Goal: Information Seeking & Learning: Learn about a topic

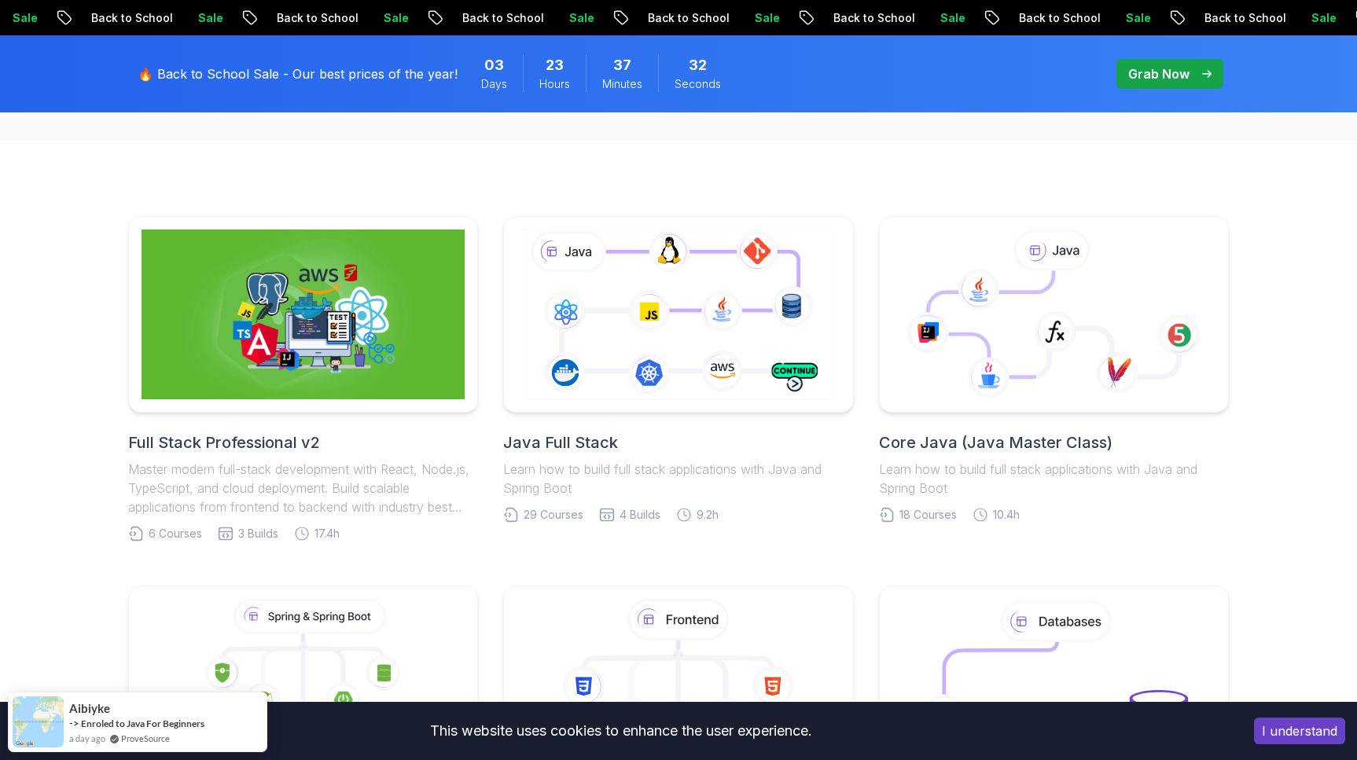
scroll to position [330, 0]
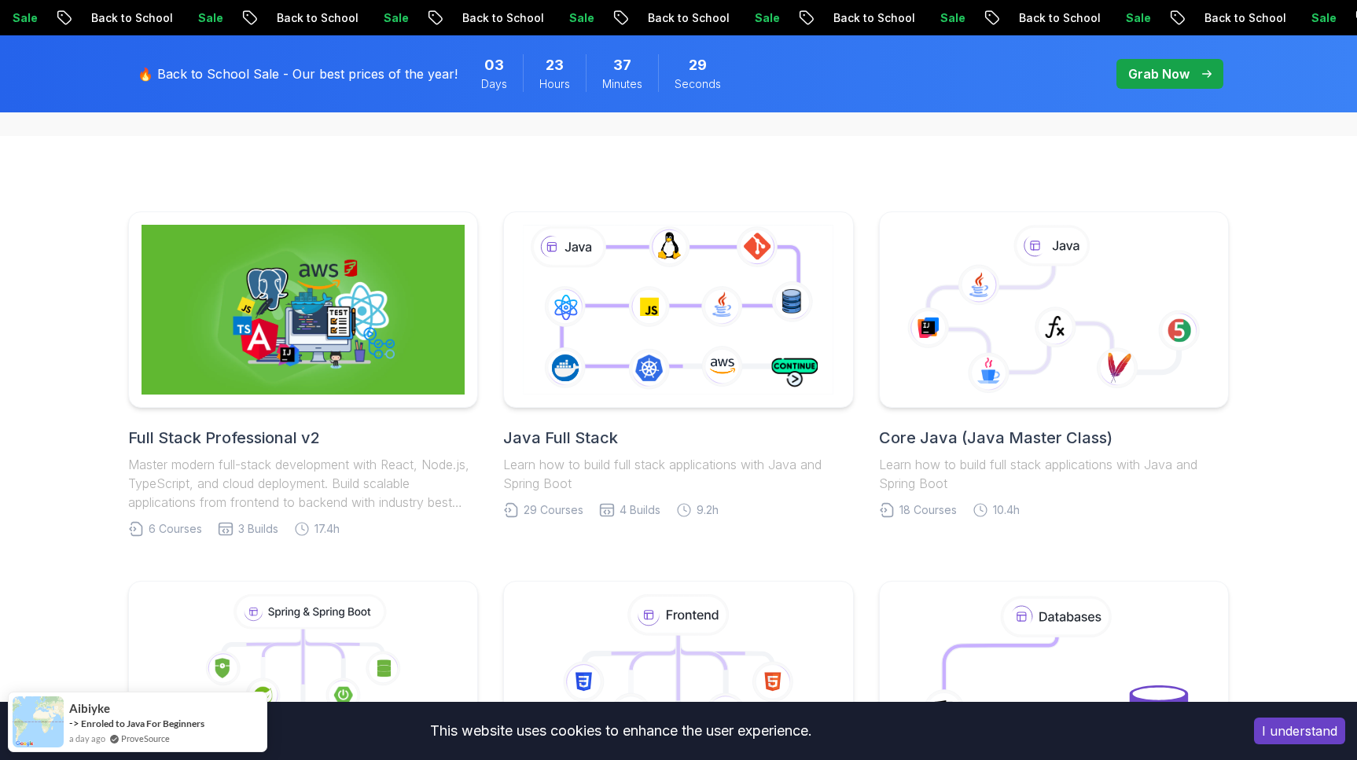
click at [583, 436] on h2 "Java Full Stack" at bounding box center [678, 438] width 350 height 22
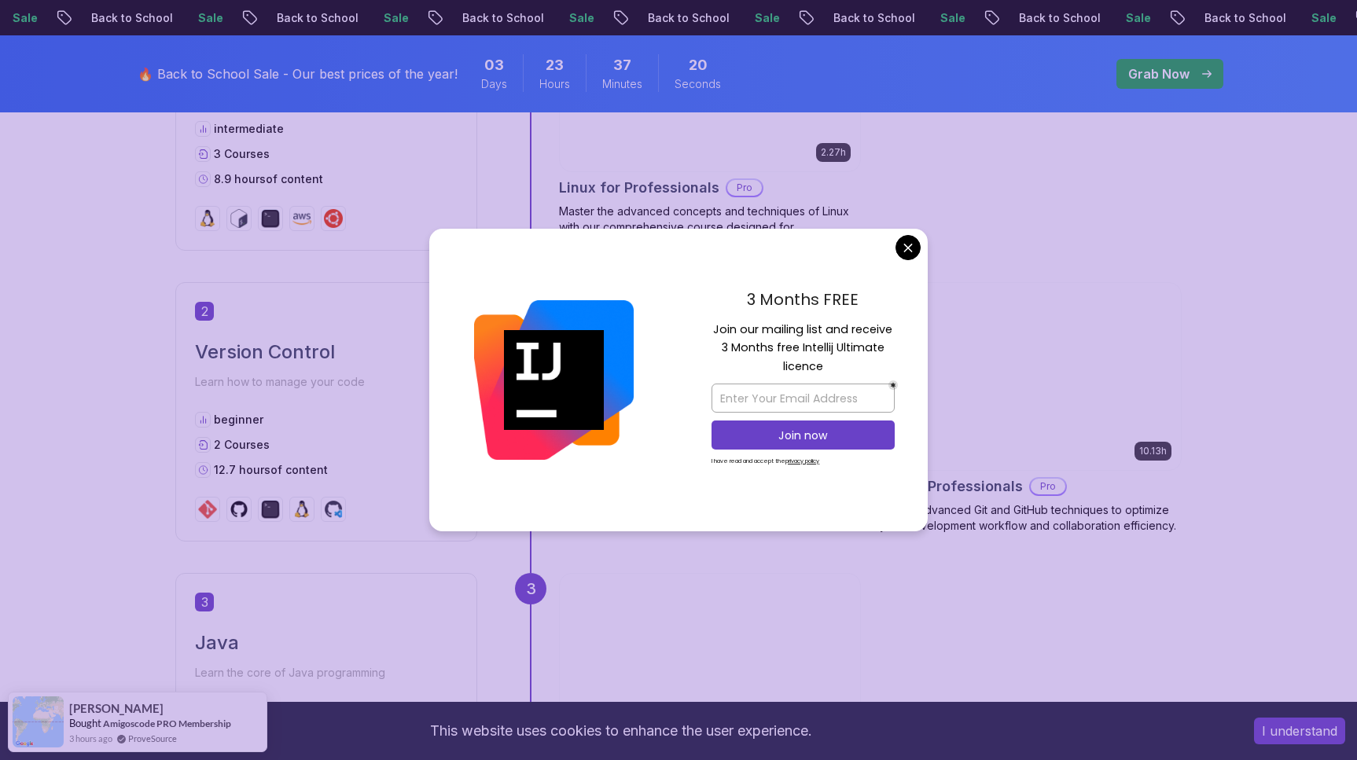
scroll to position [1197, 0]
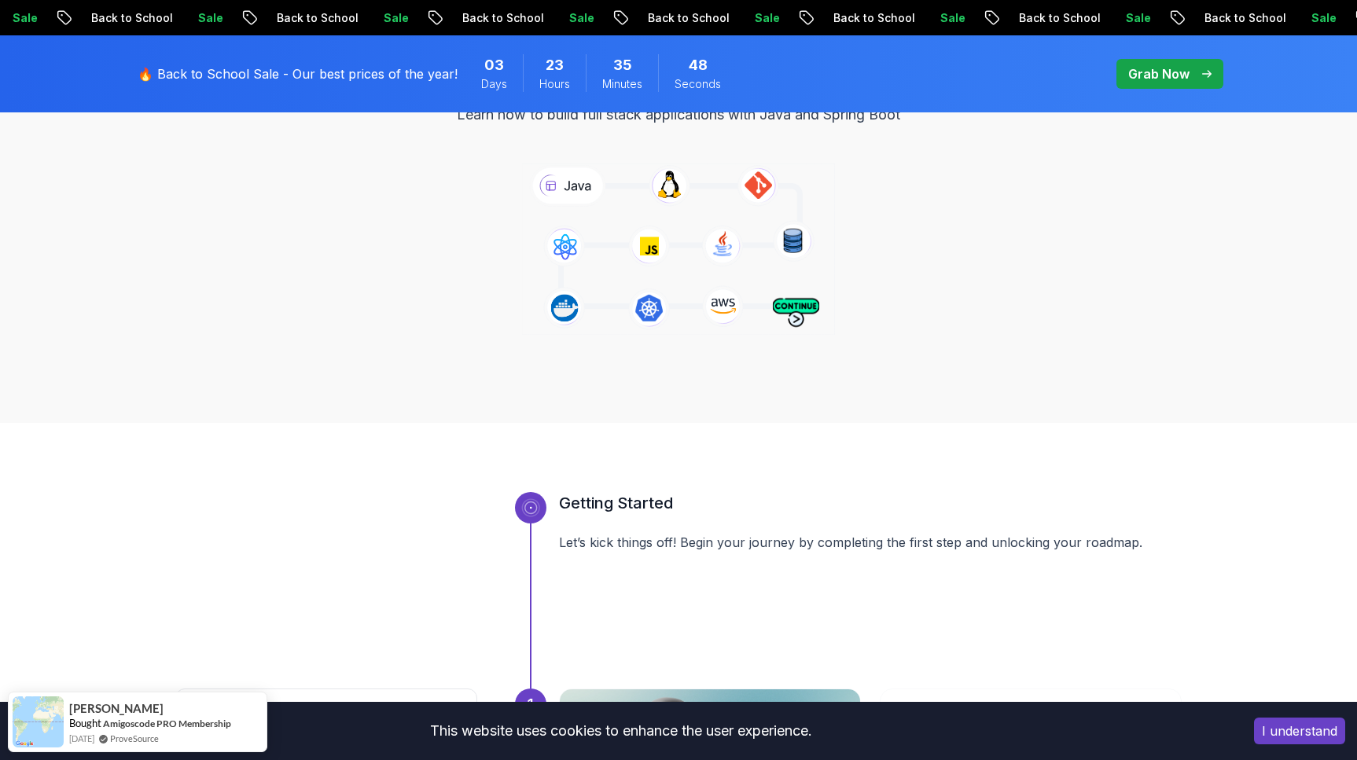
scroll to position [0, 0]
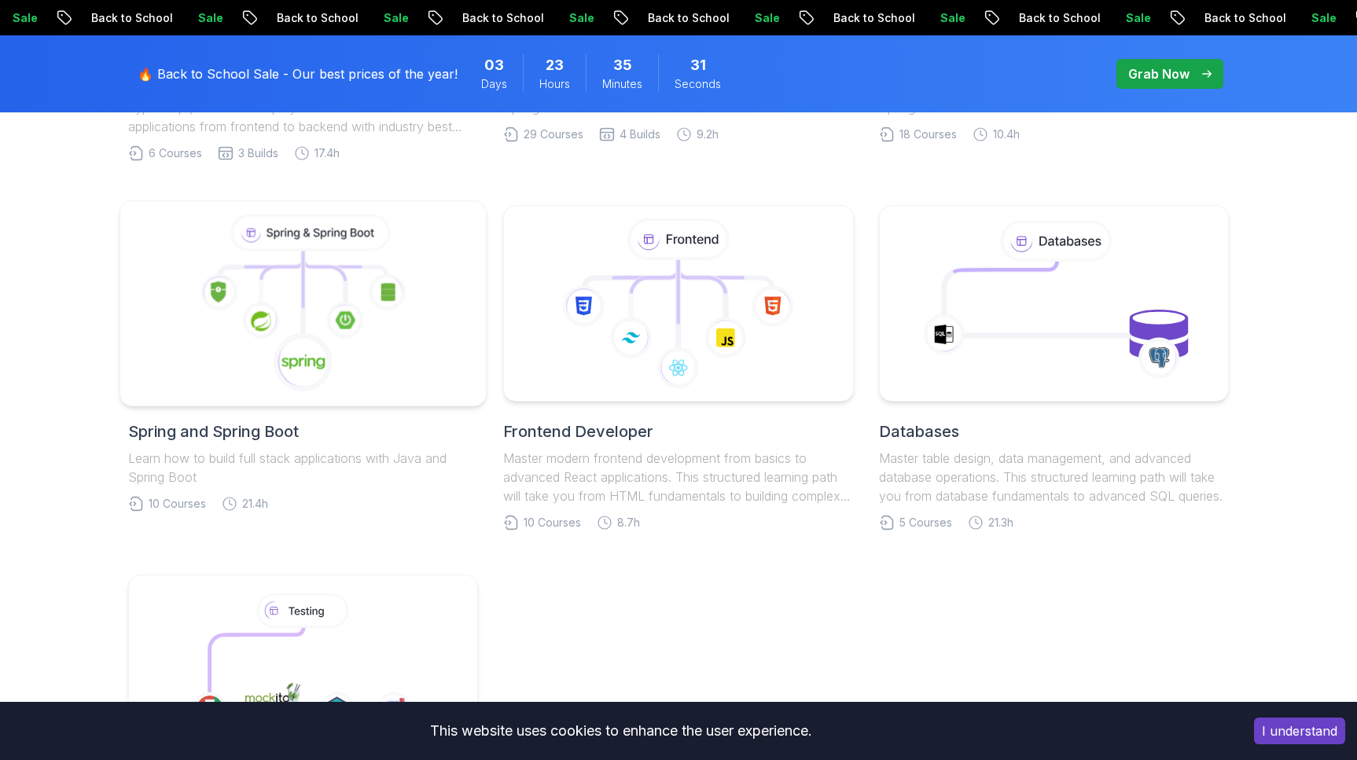
scroll to position [579, 0]
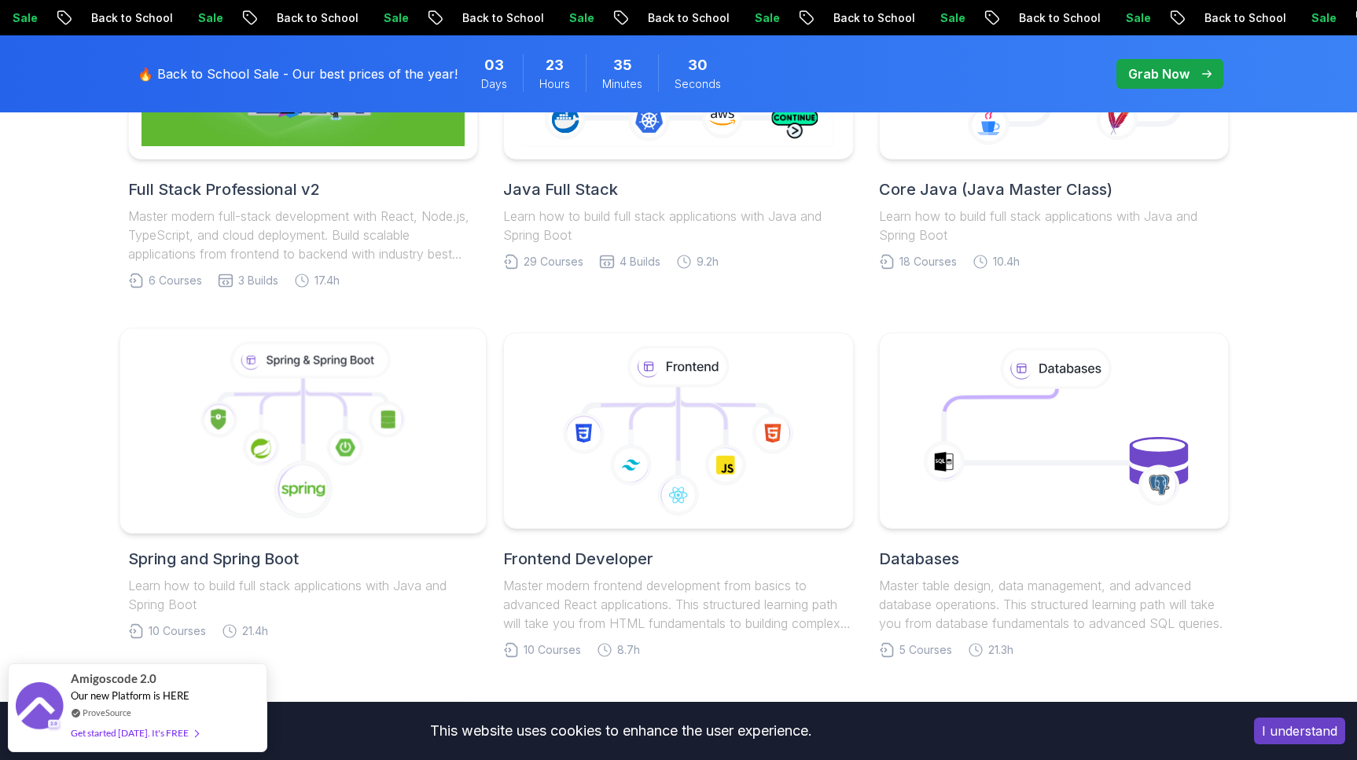
click at [377, 423] on icon at bounding box center [387, 419] width 37 height 37
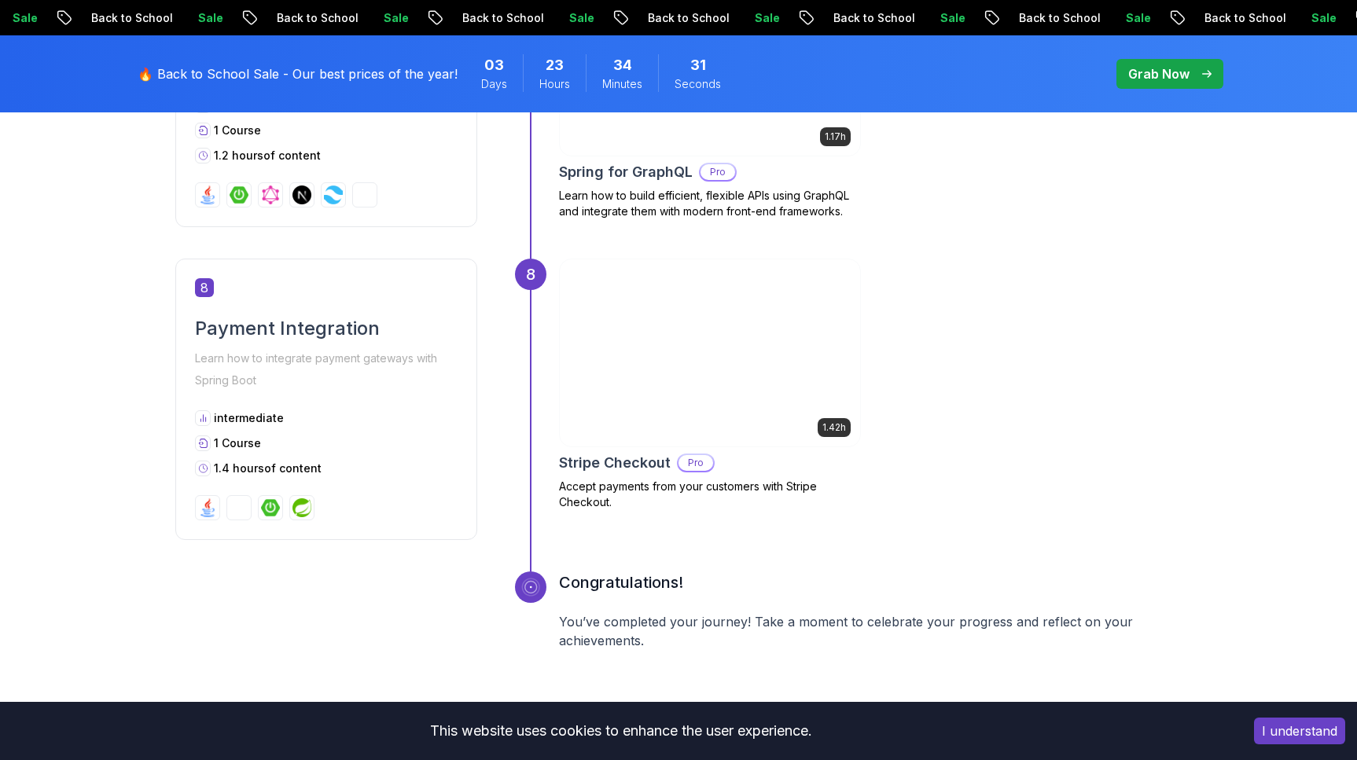
scroll to position [2863, 0]
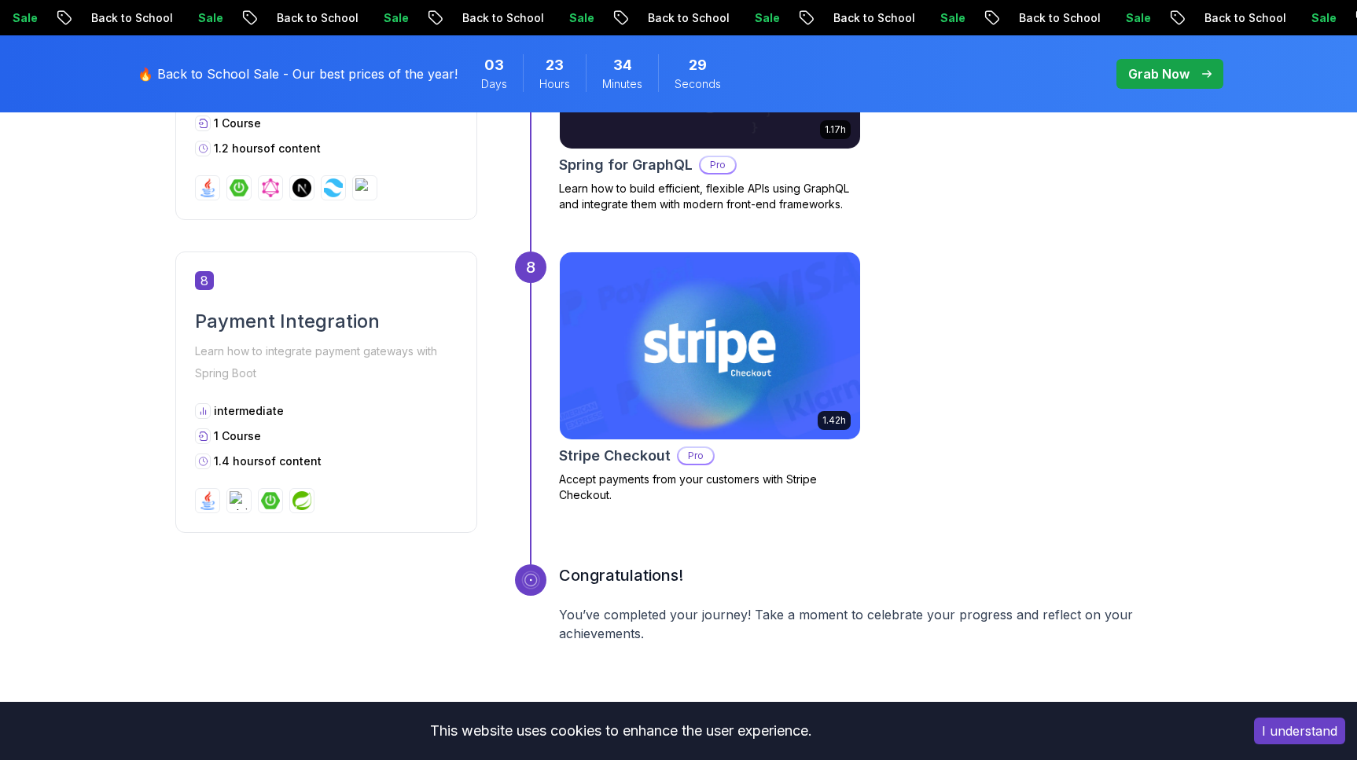
click at [1304, 736] on button "I understand" at bounding box center [1299, 731] width 91 height 27
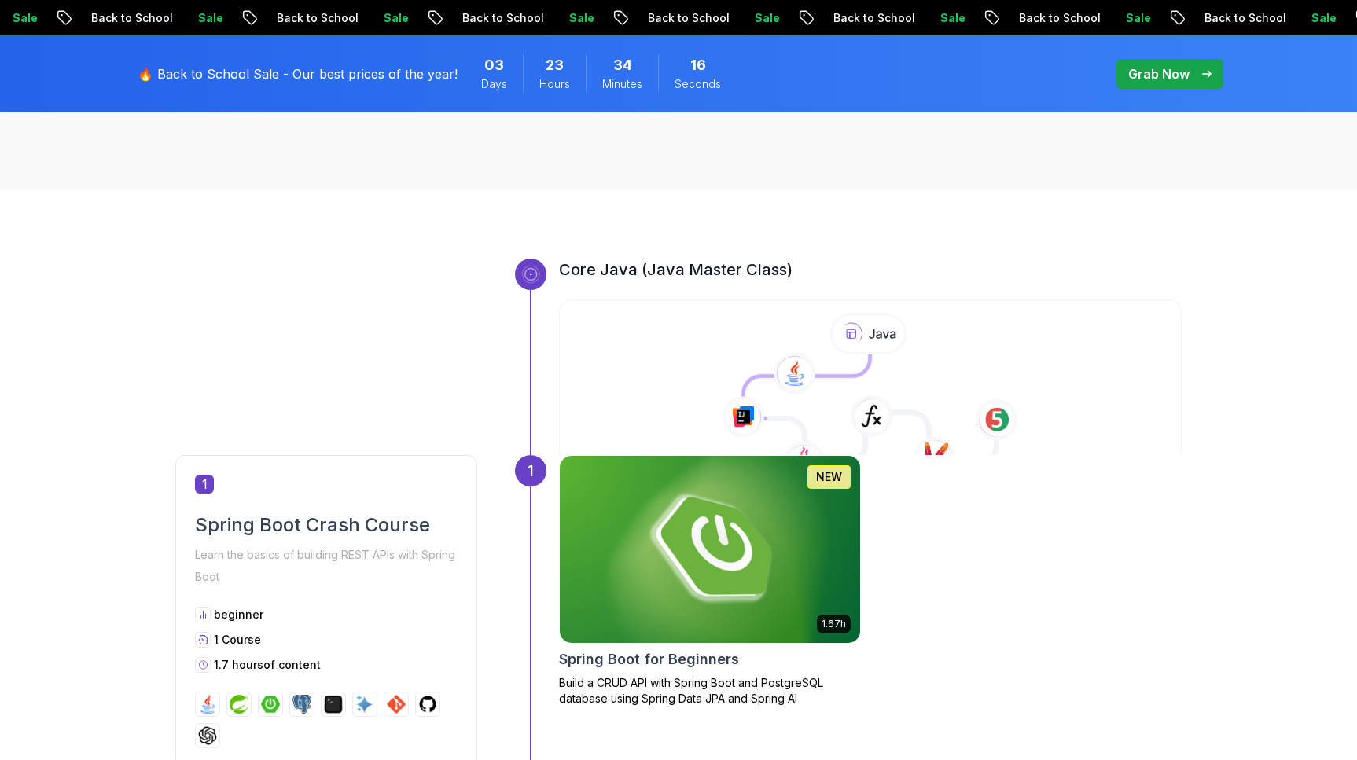
scroll to position [449, 0]
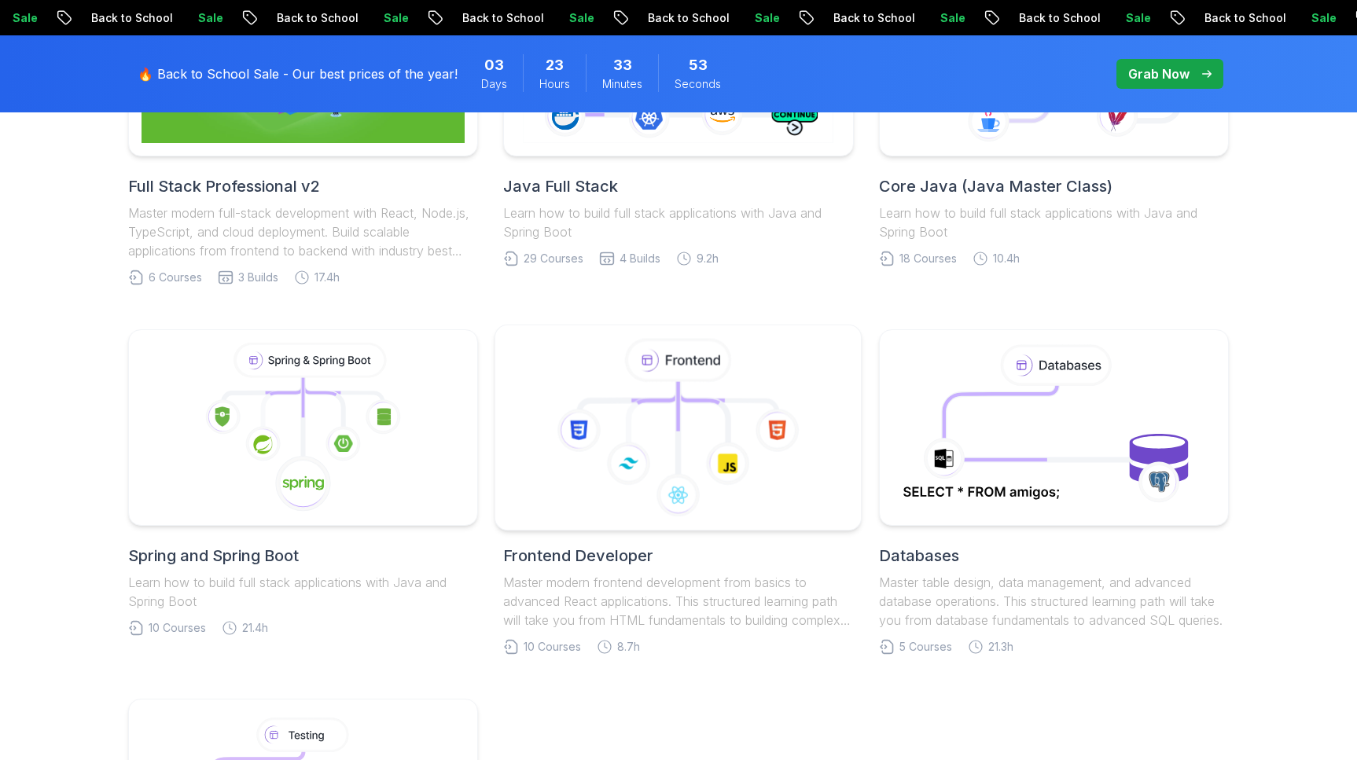
scroll to position [601, 0]
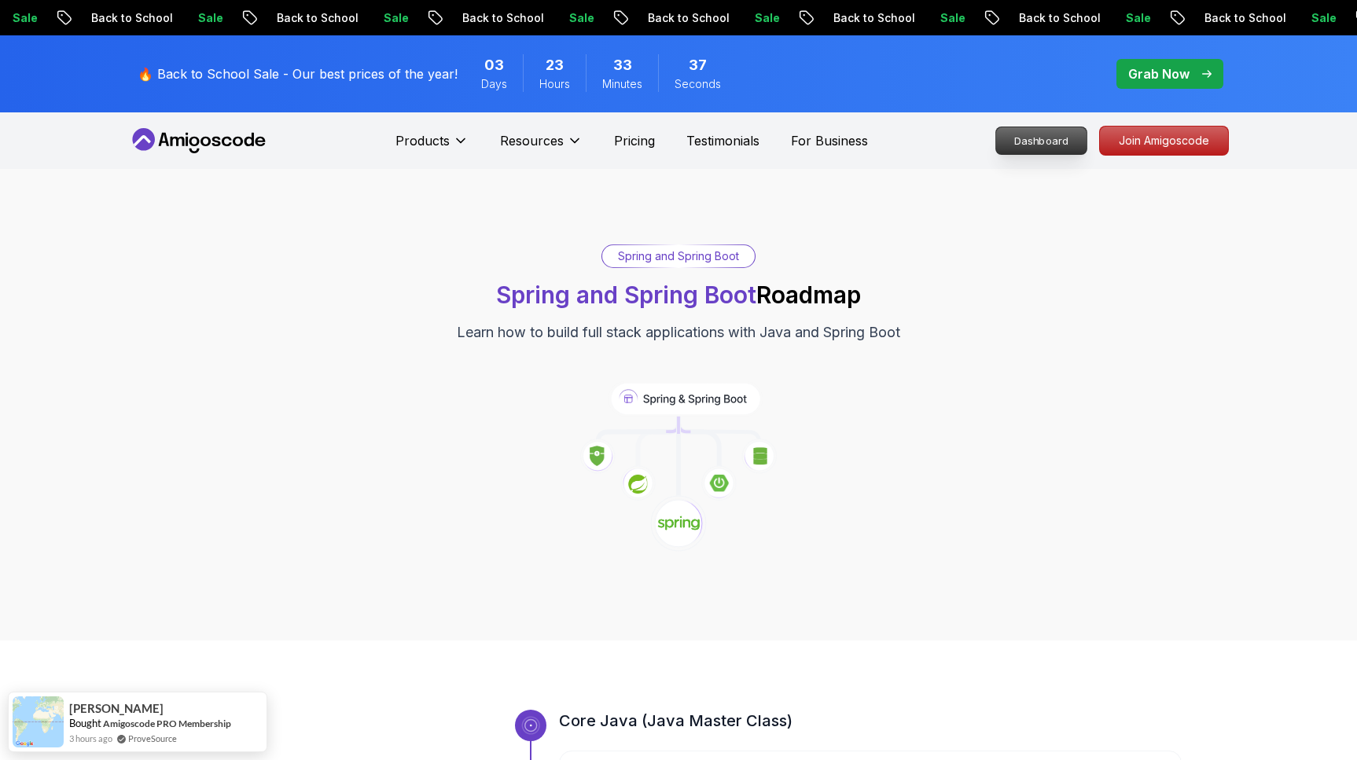
click at [1001, 142] on p "Dashboard" at bounding box center [1041, 140] width 90 height 27
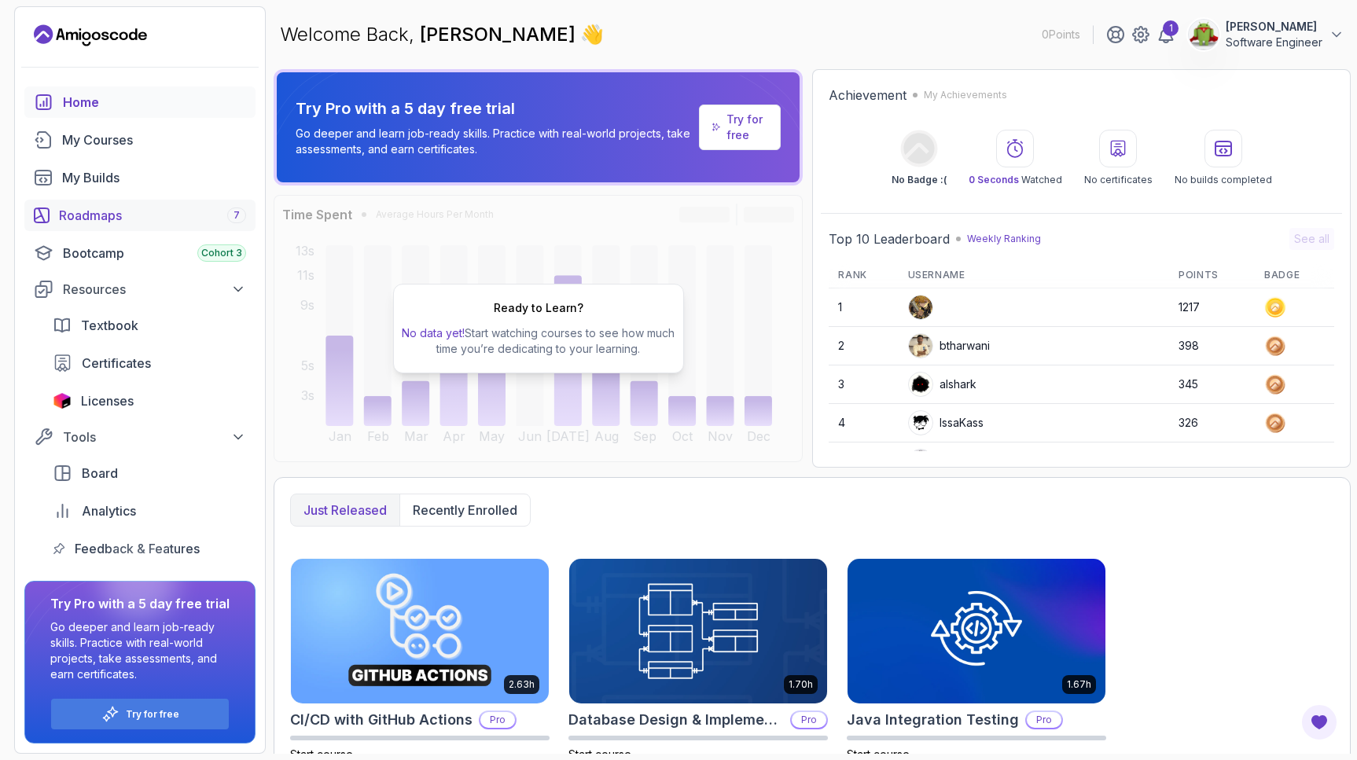
click at [112, 217] on div "Roadmaps 7" at bounding box center [152, 215] width 187 height 19
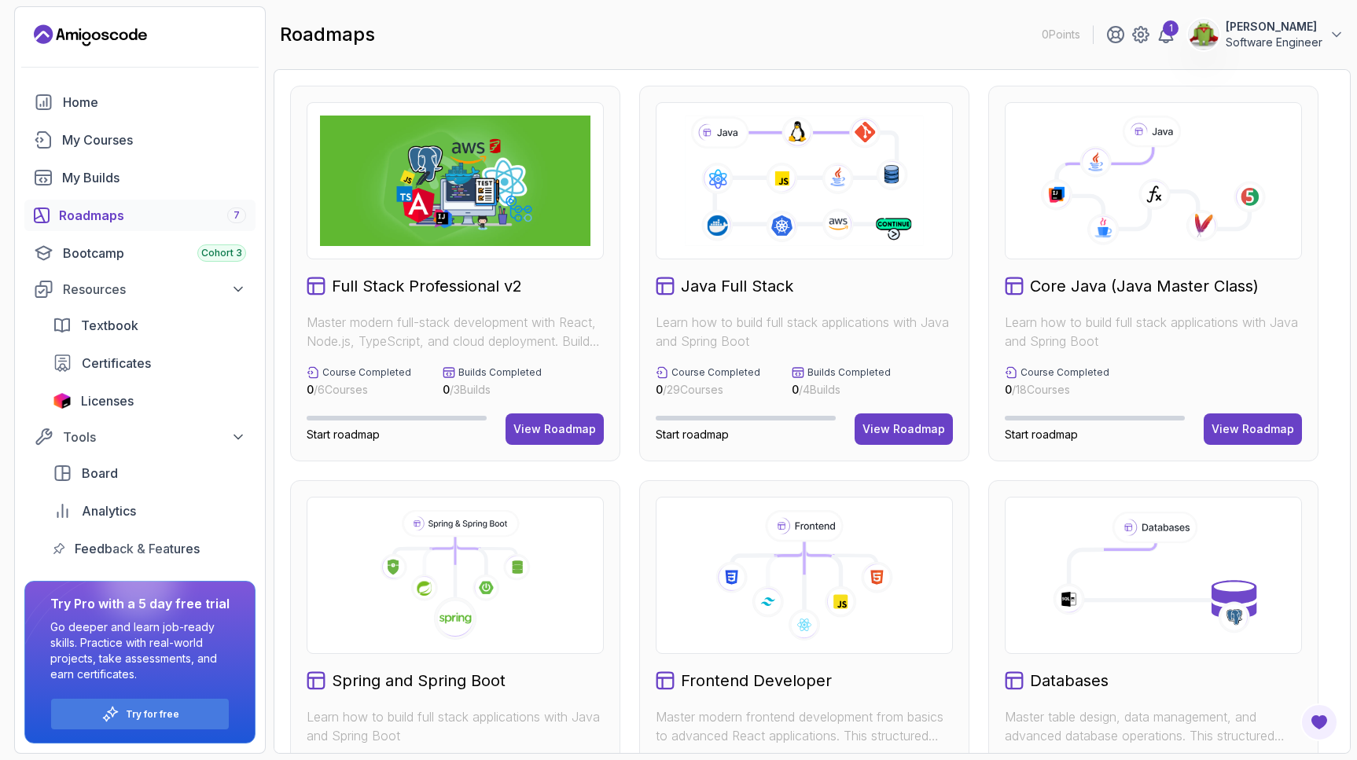
click at [1139, 166] on icon at bounding box center [1153, 188] width 193 height 82
click at [1261, 428] on div "View Roadmap" at bounding box center [1253, 429] width 83 height 16
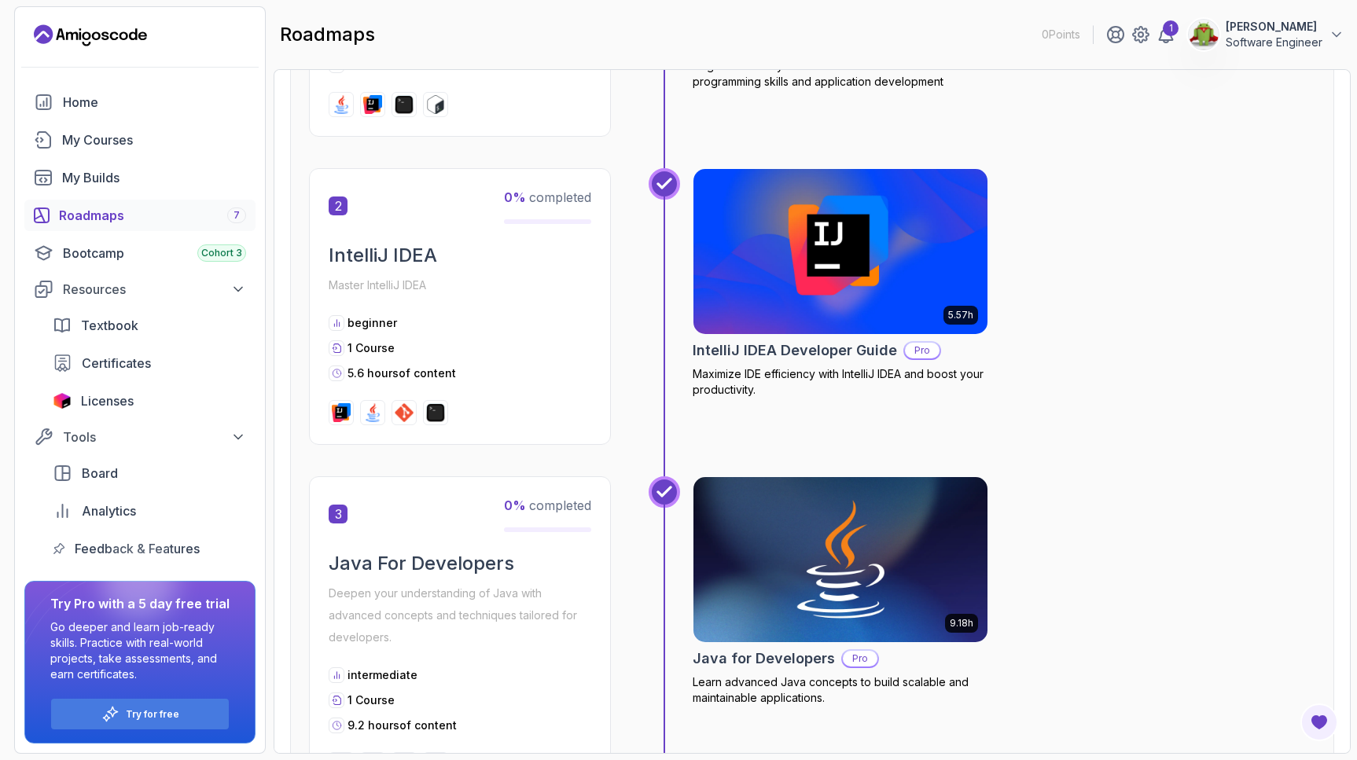
scroll to position [366, 0]
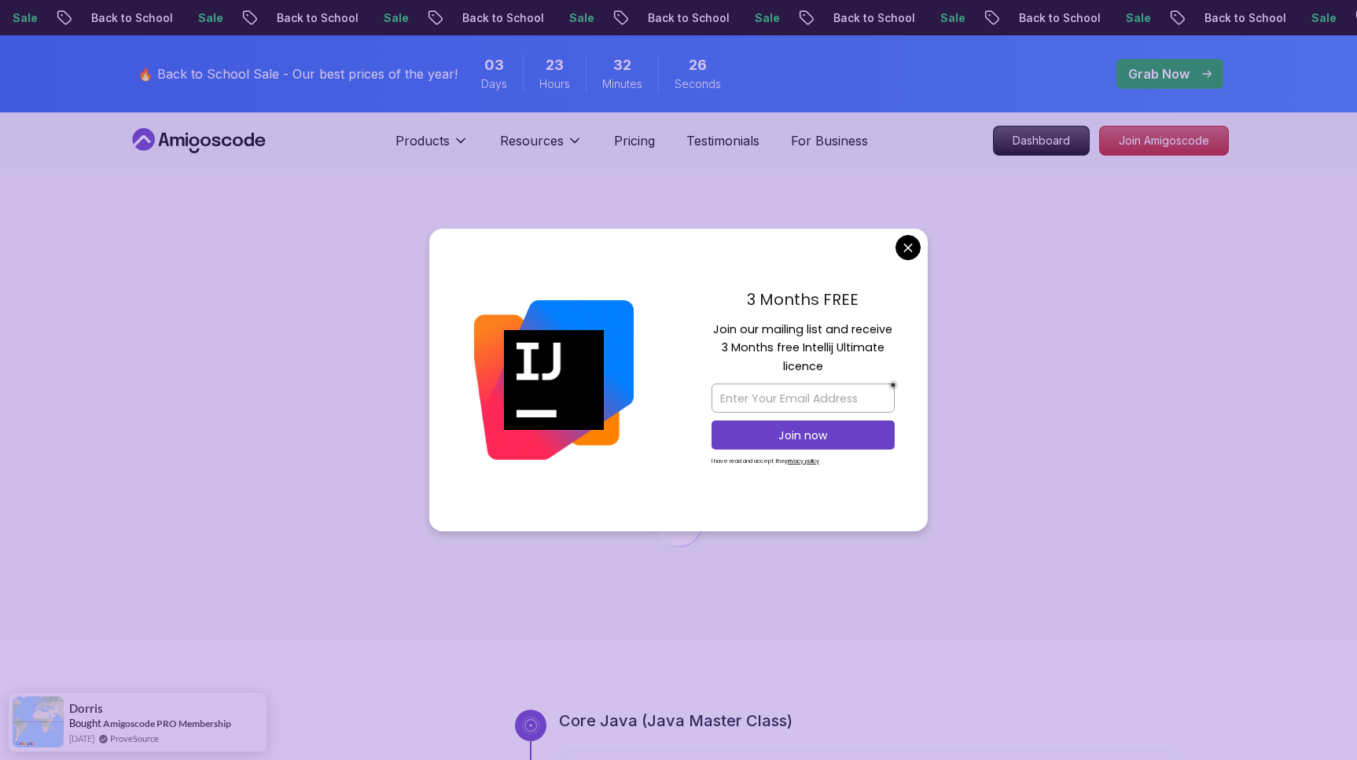
click at [899, 234] on div "3 Months FREE Join our mailing list and receive 3 Months free Intellij Ultimate…" at bounding box center [803, 380] width 249 height 303
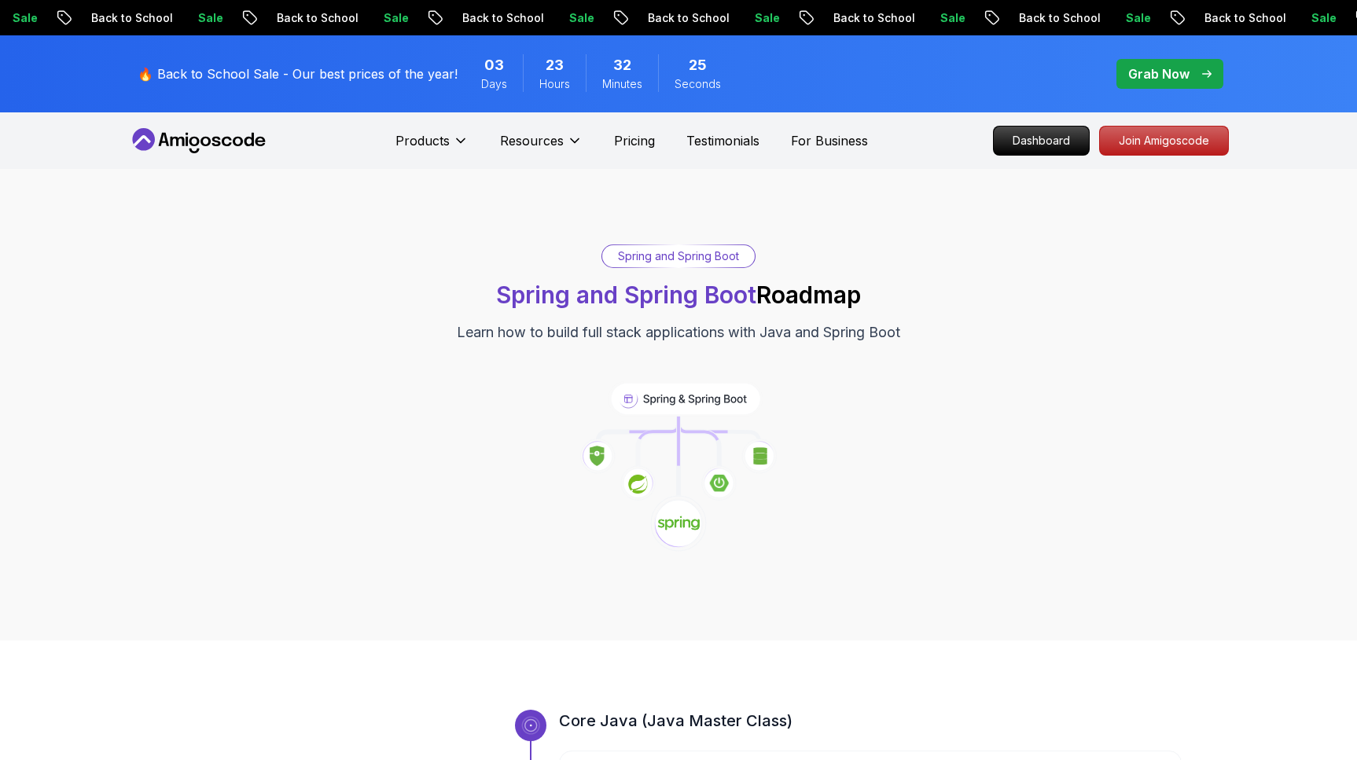
click at [612, 143] on div "Products Resources Pricing Testimonials For Business" at bounding box center [631, 140] width 473 height 31
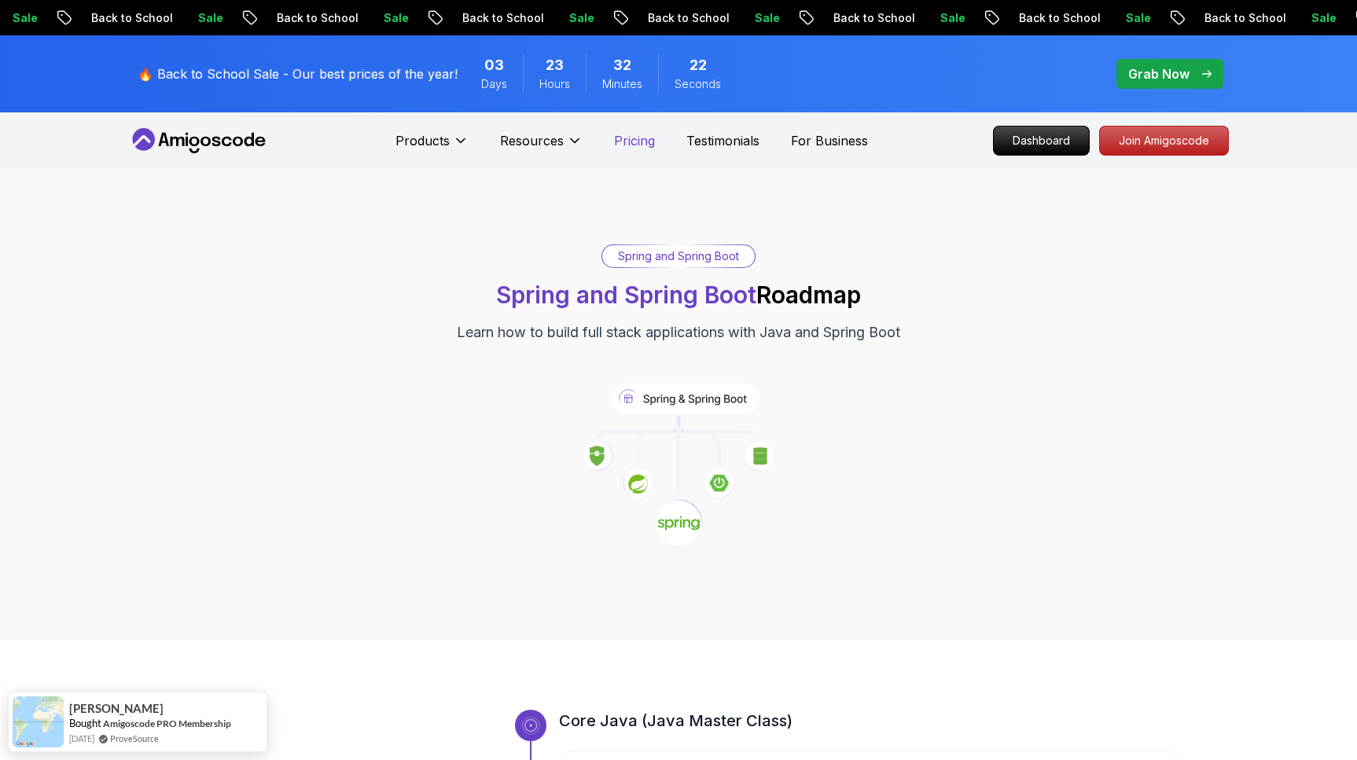
click at [630, 143] on p "Pricing" at bounding box center [634, 140] width 41 height 19
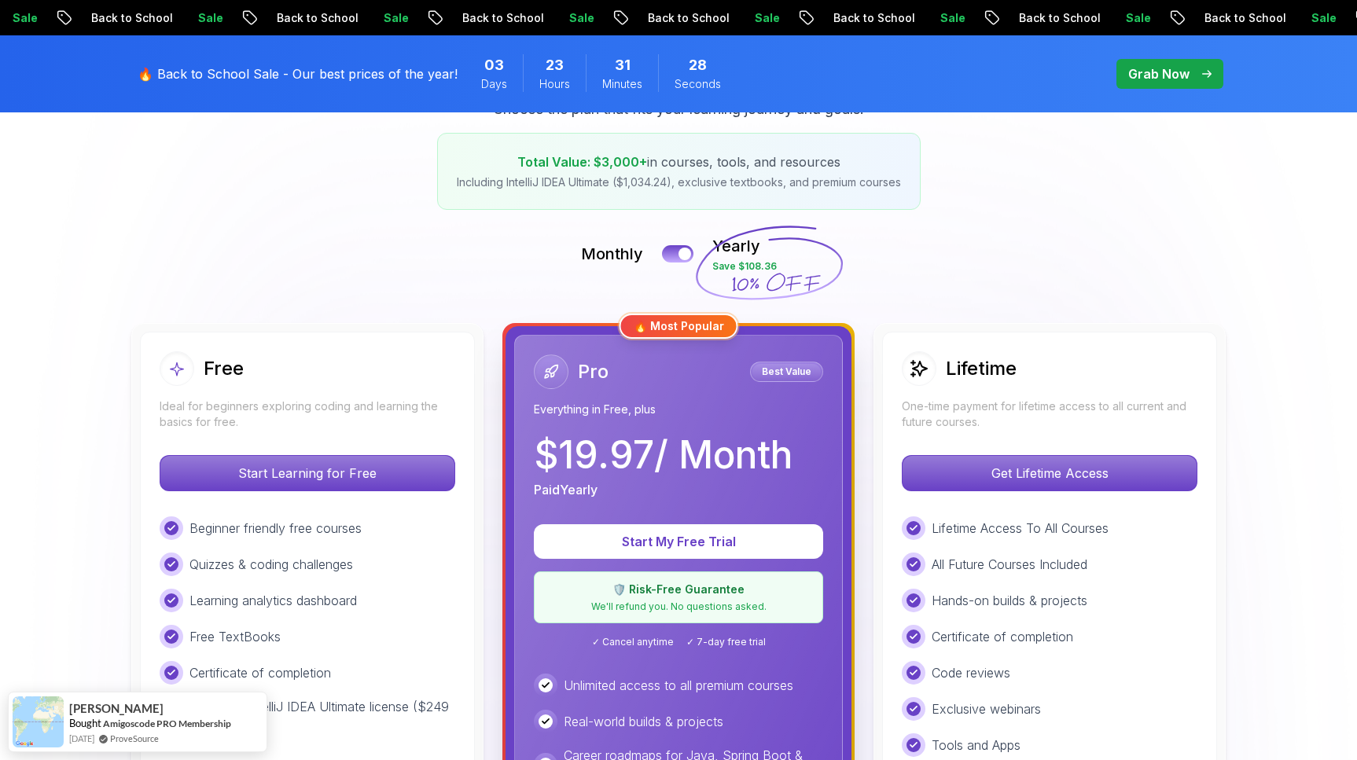
scroll to position [249, 0]
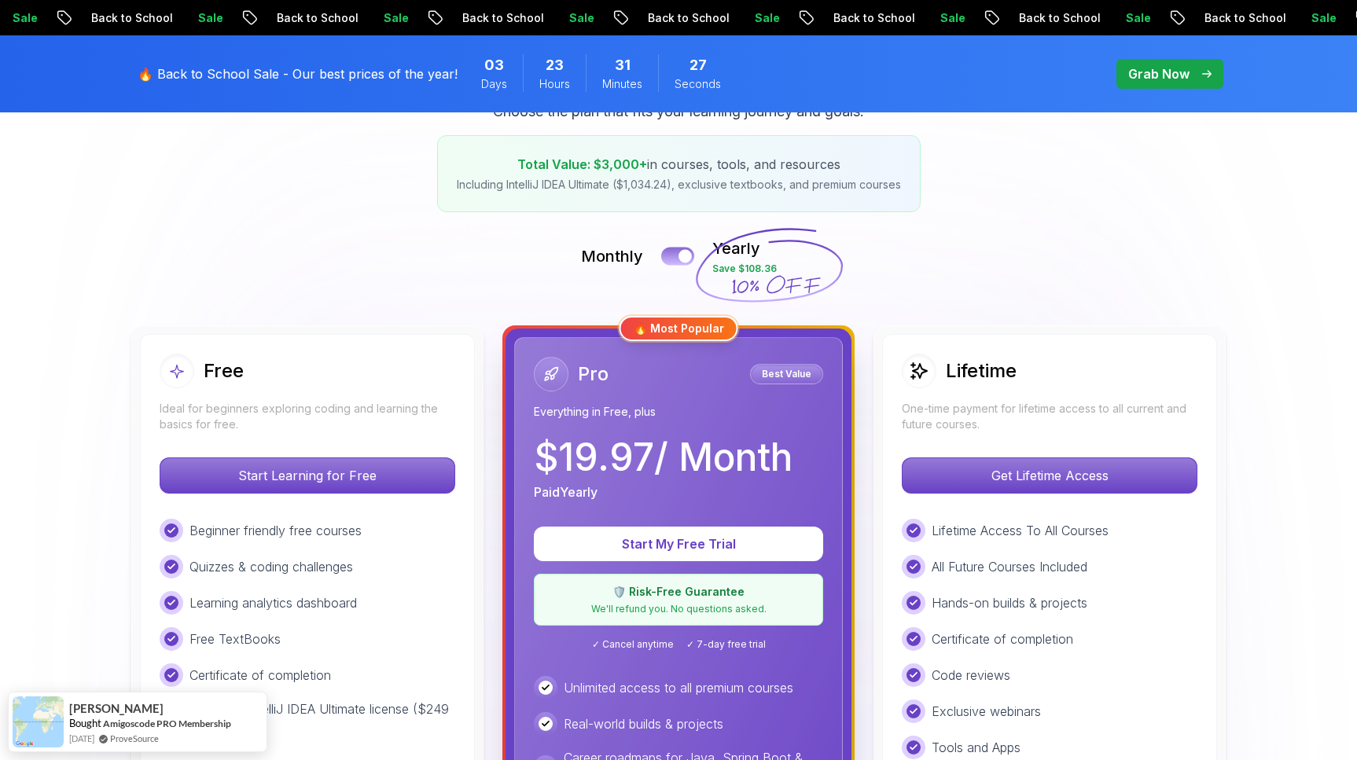
click at [675, 250] on button at bounding box center [677, 256] width 33 height 18
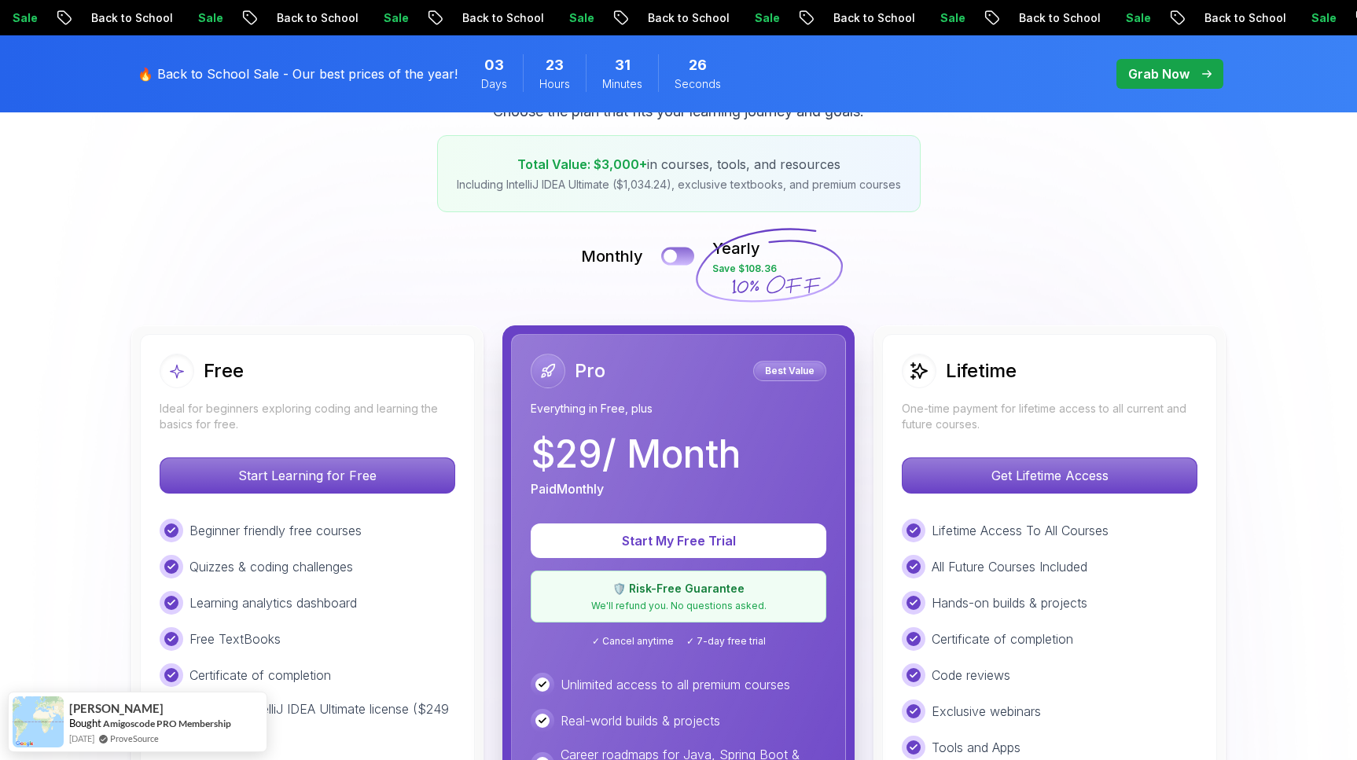
click at [675, 251] on button at bounding box center [677, 256] width 33 height 18
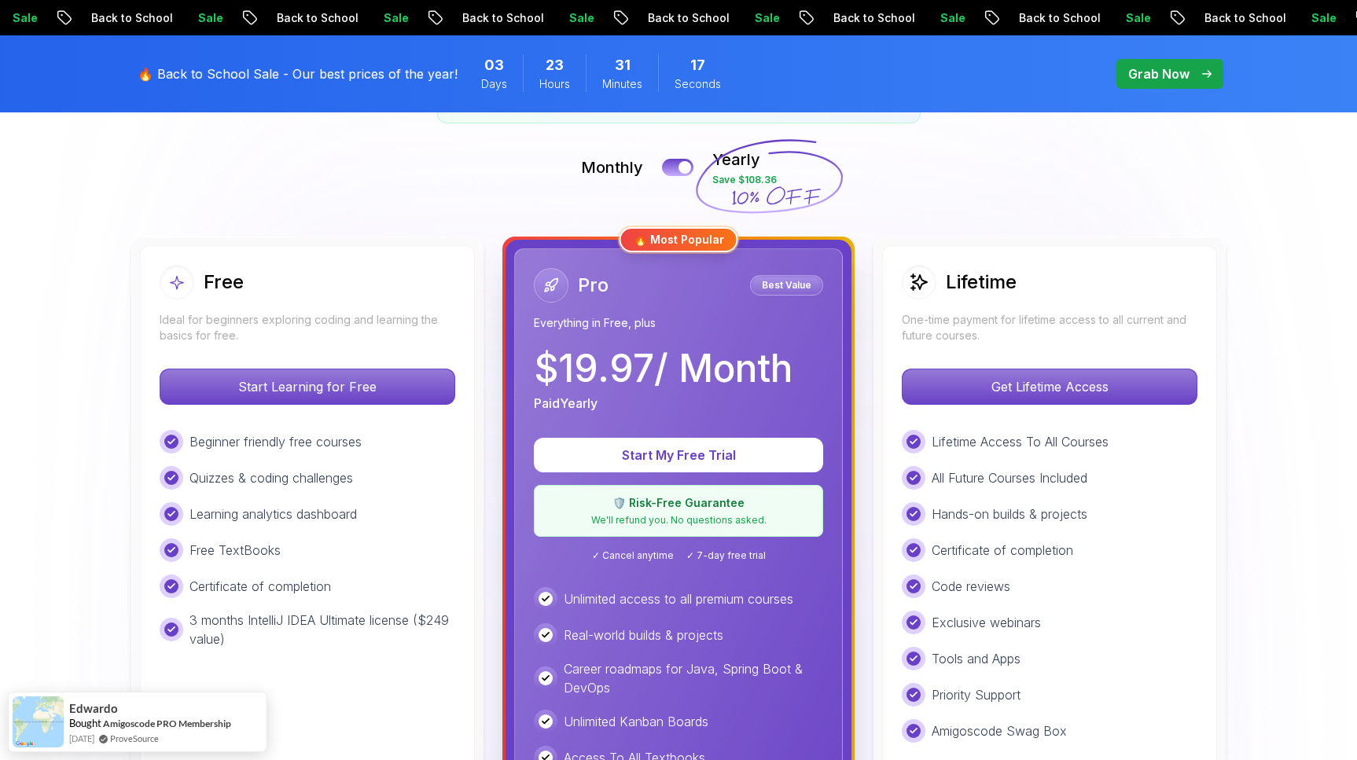
scroll to position [337, 0]
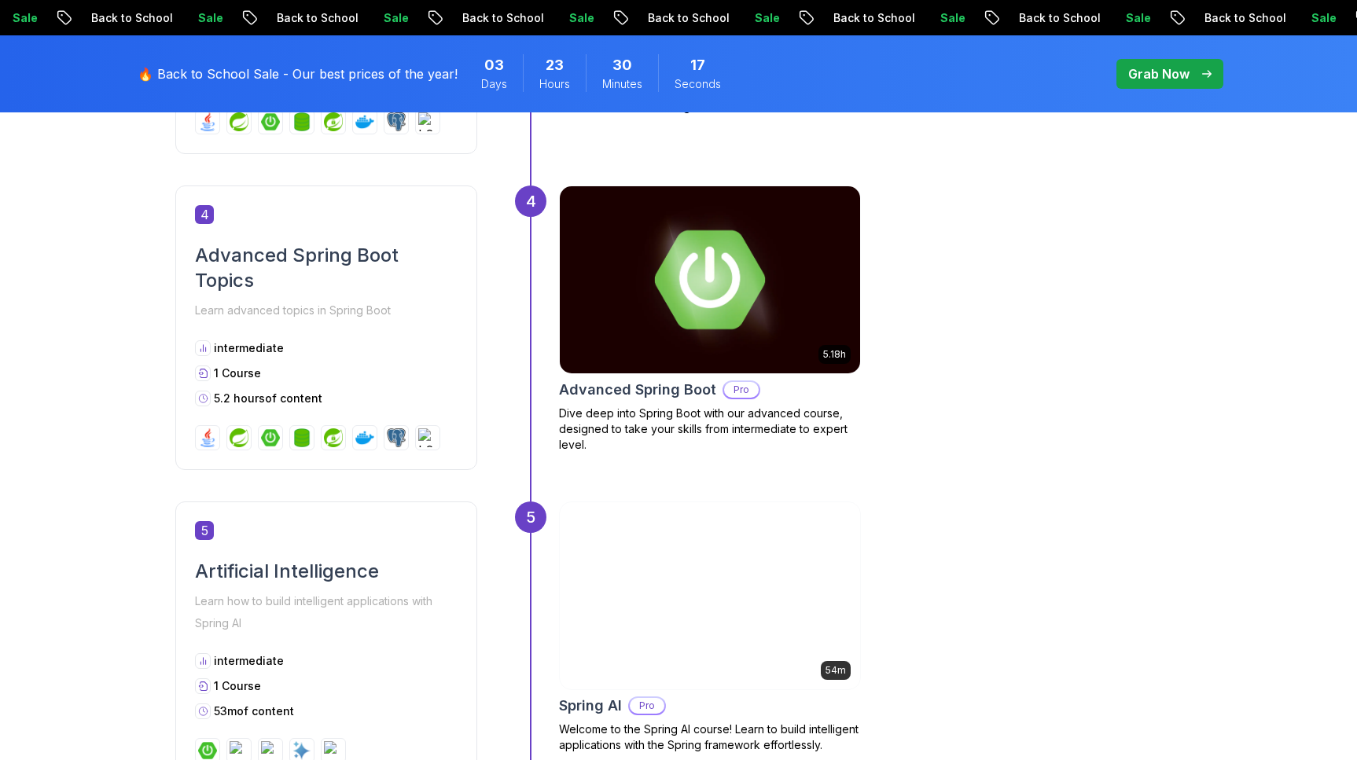
scroll to position [1722, 0]
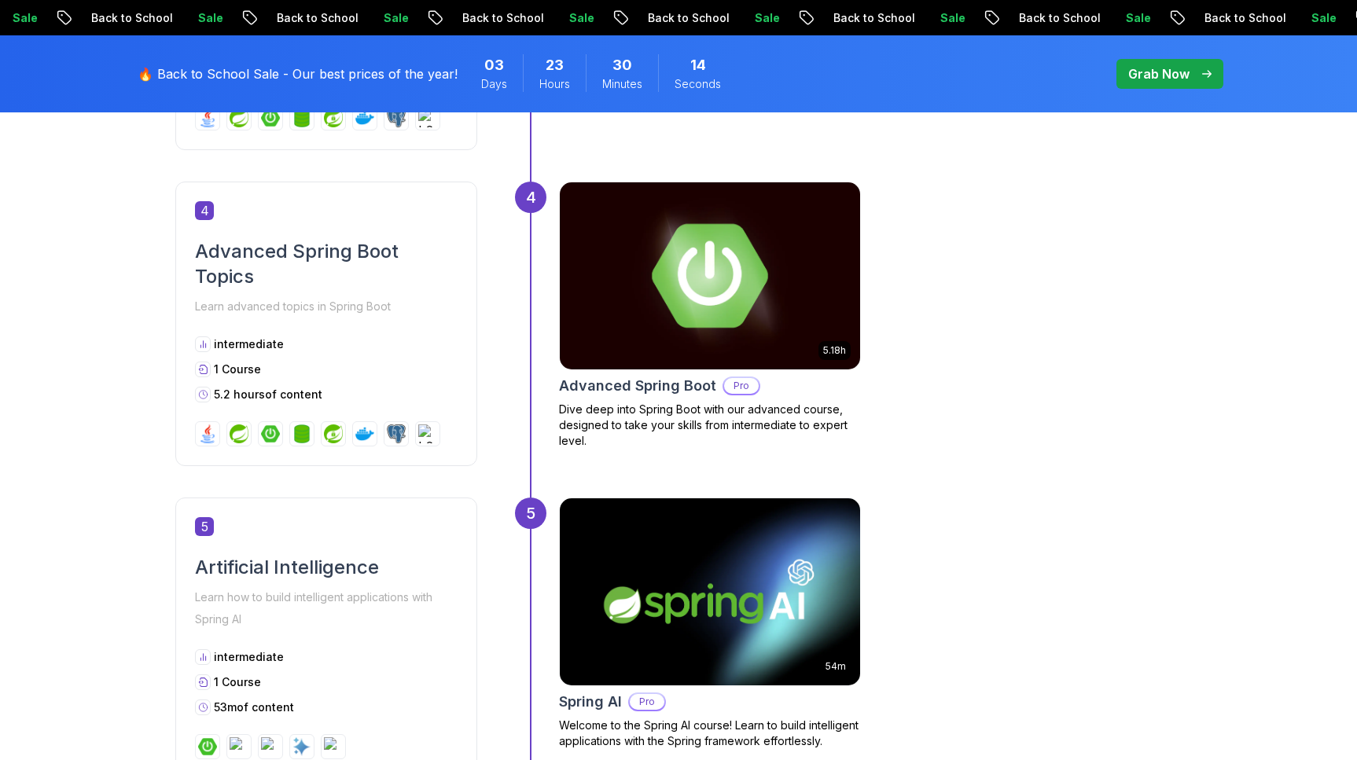
click at [657, 417] on p "Dive deep into Spring Boot with our advanced course, designed to take your skil…" at bounding box center [710, 425] width 302 height 47
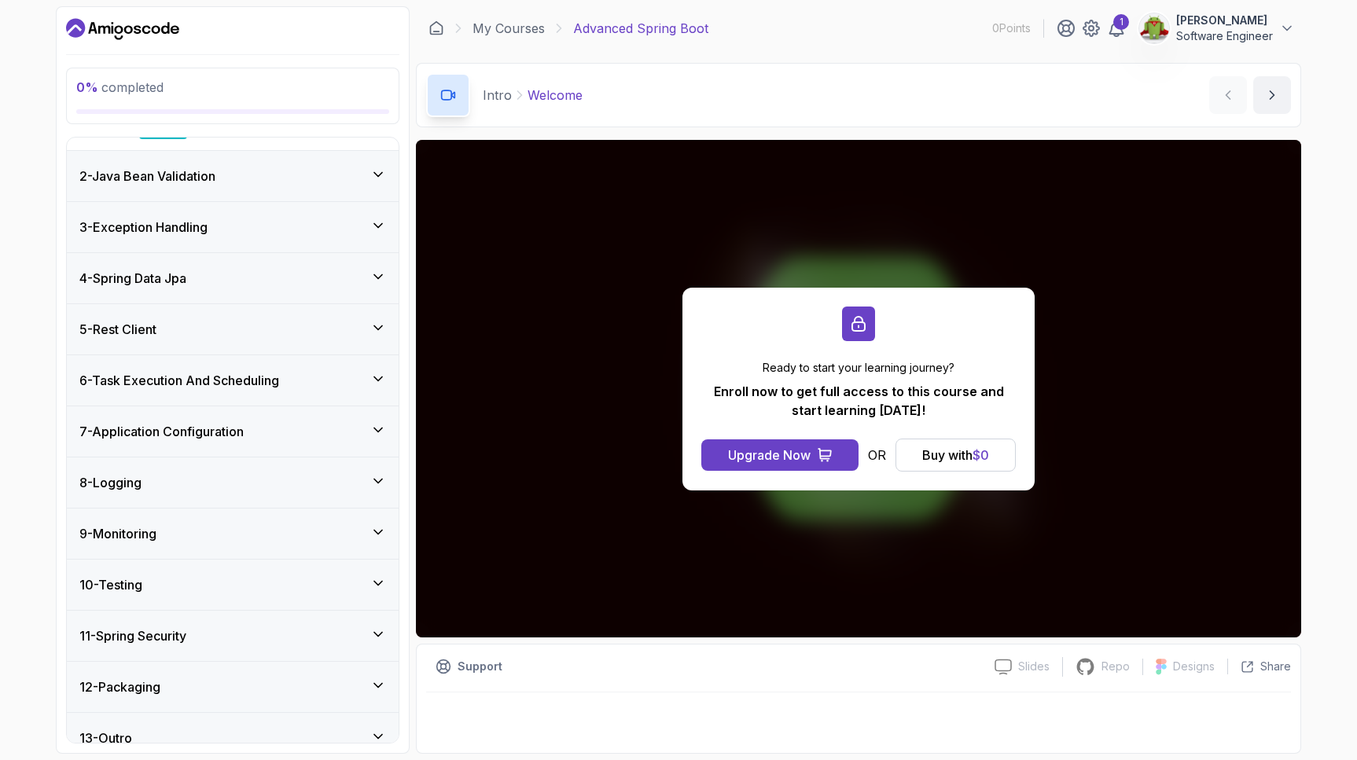
scroll to position [256, 0]
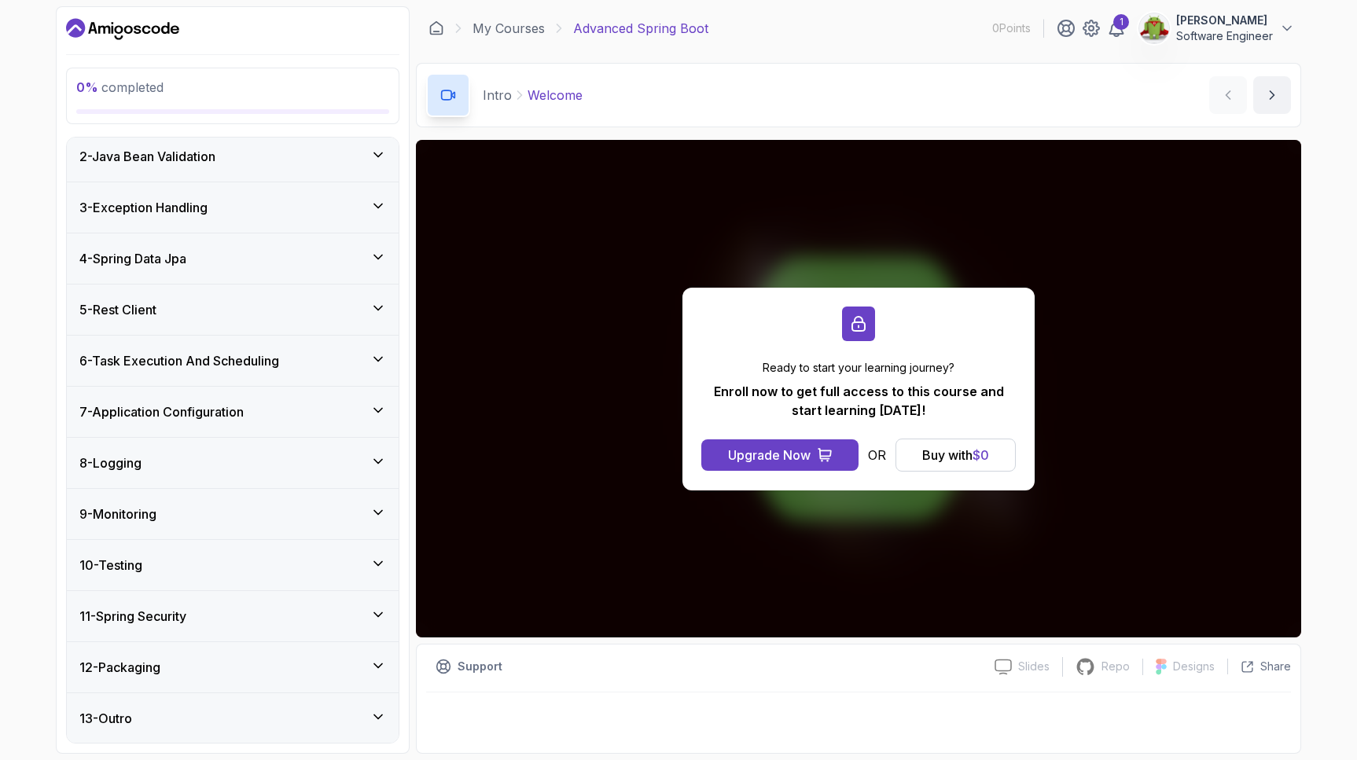
click at [362, 672] on div "12 - Packaging" at bounding box center [232, 667] width 307 height 19
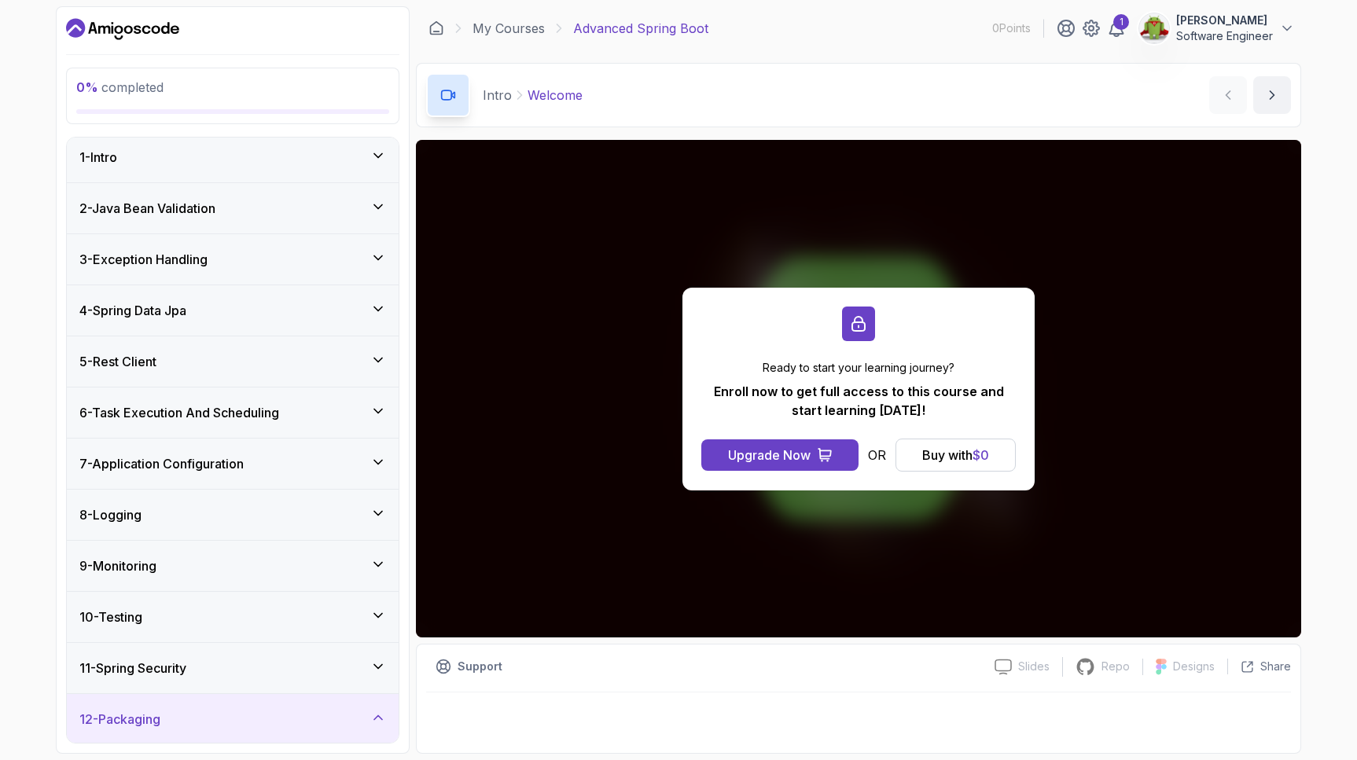
scroll to position [0, 0]
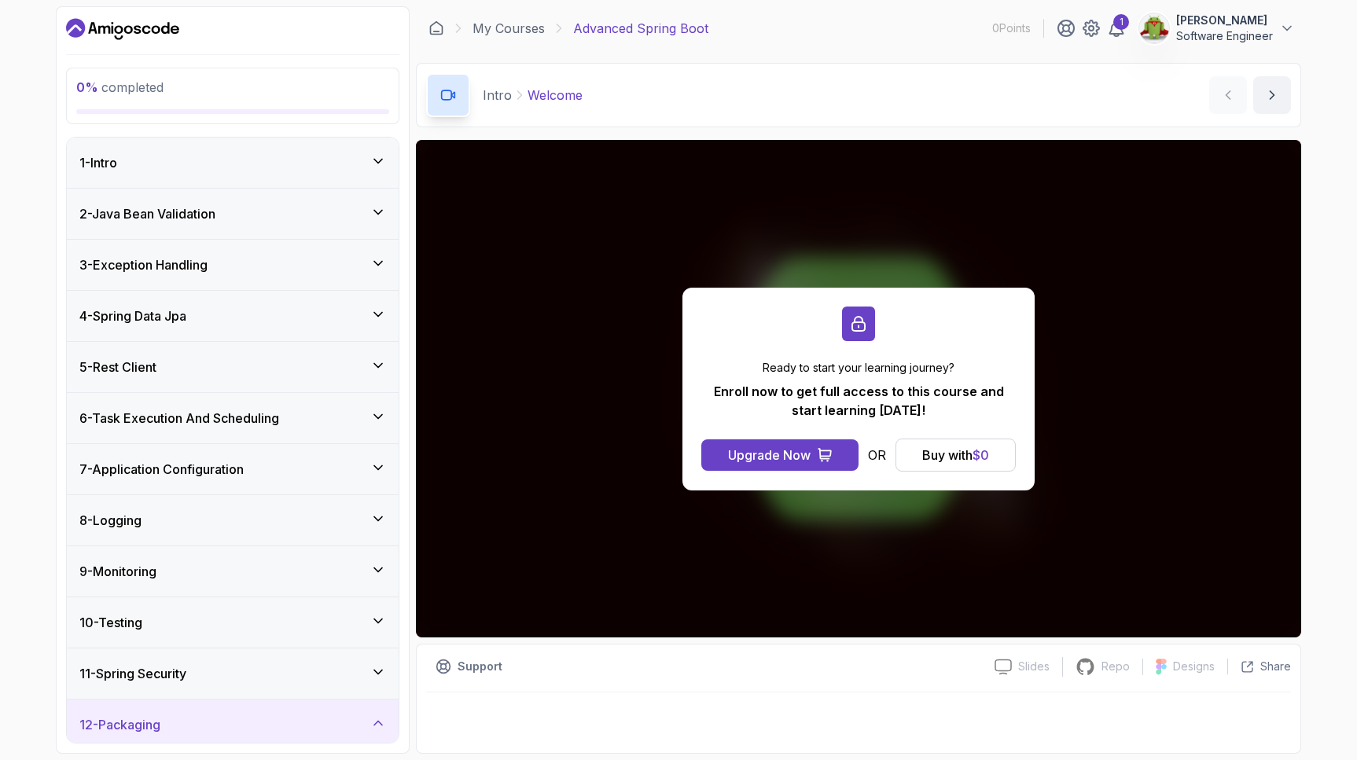
click at [205, 222] on h3 "2 - Java Bean Validation" at bounding box center [147, 213] width 136 height 19
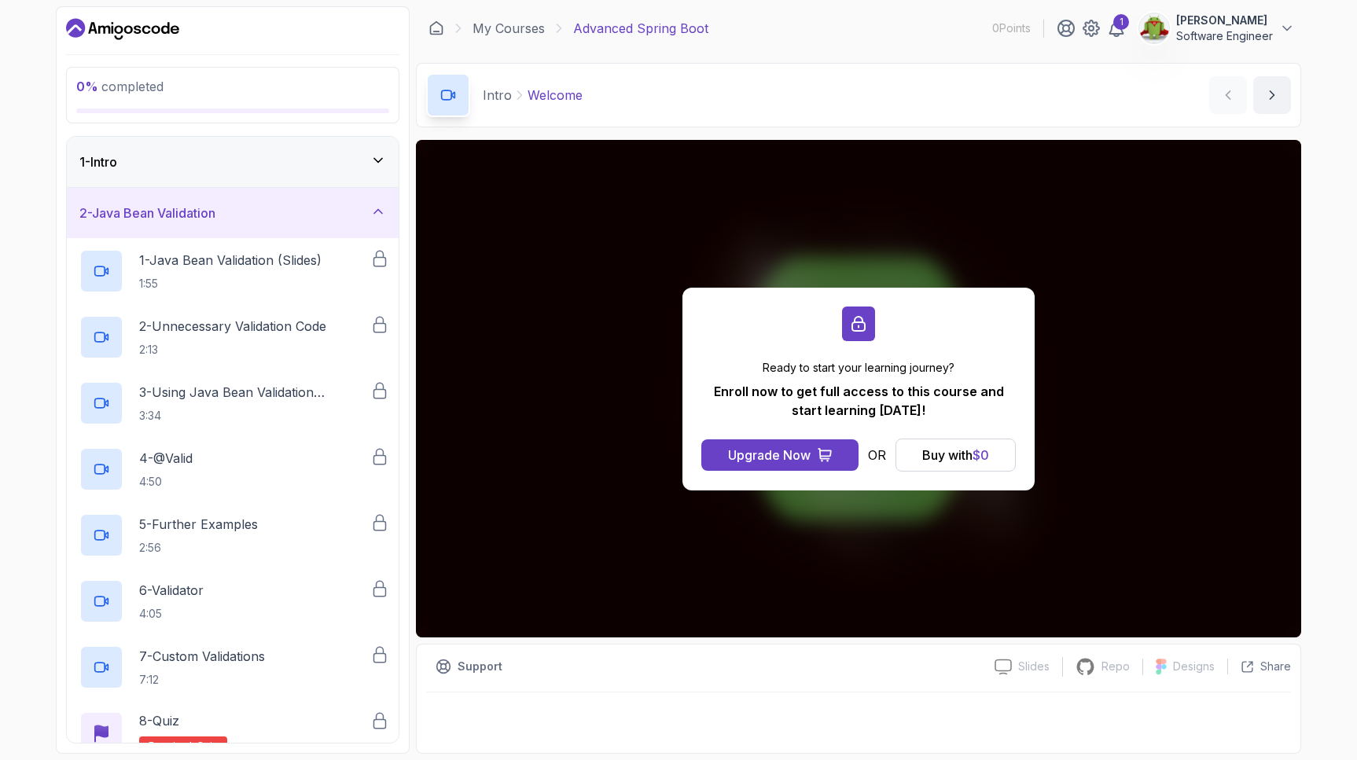
click at [208, 215] on h3 "2 - Java Bean Validation" at bounding box center [147, 213] width 136 height 19
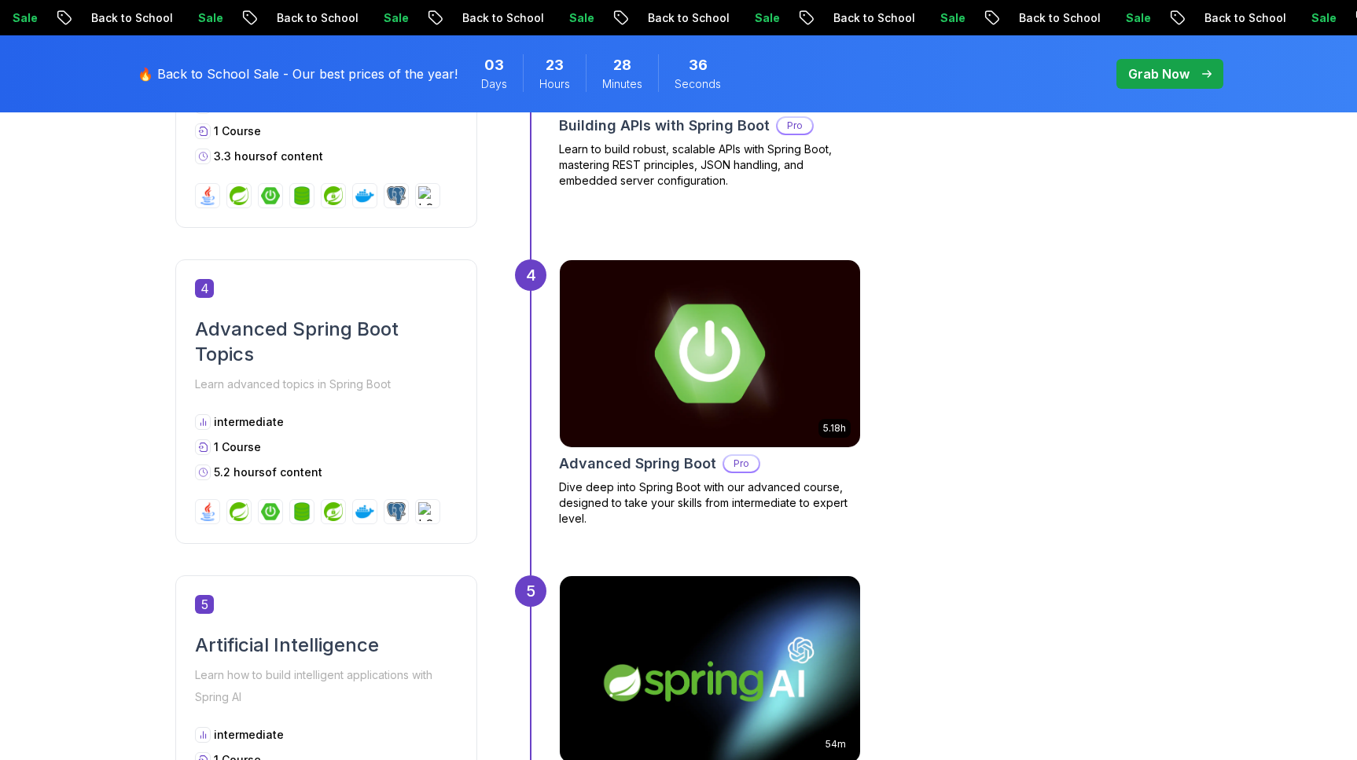
scroll to position [1642, 0]
